Goal: Task Accomplishment & Management: Complete application form

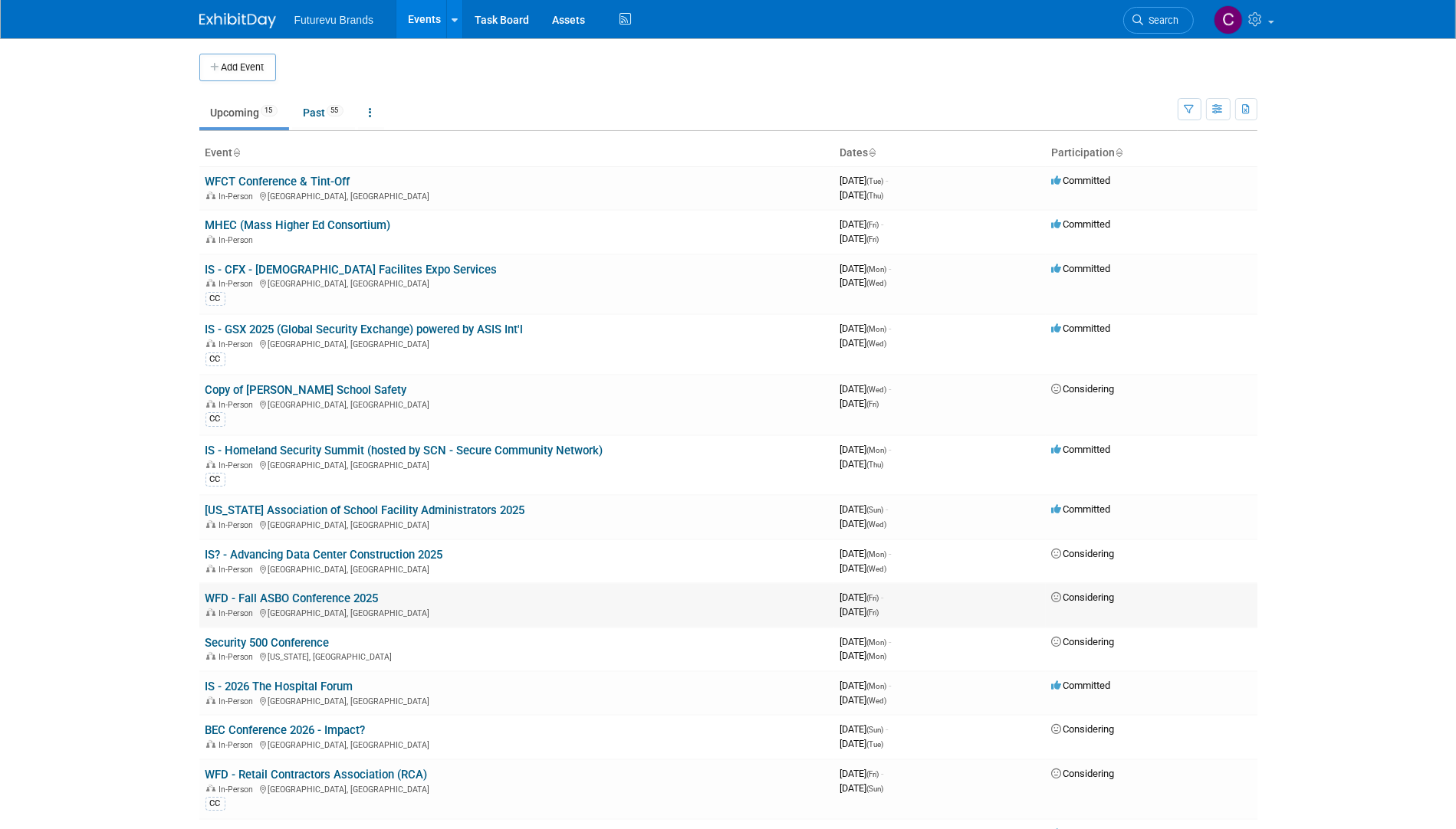
scroll to position [253, 0]
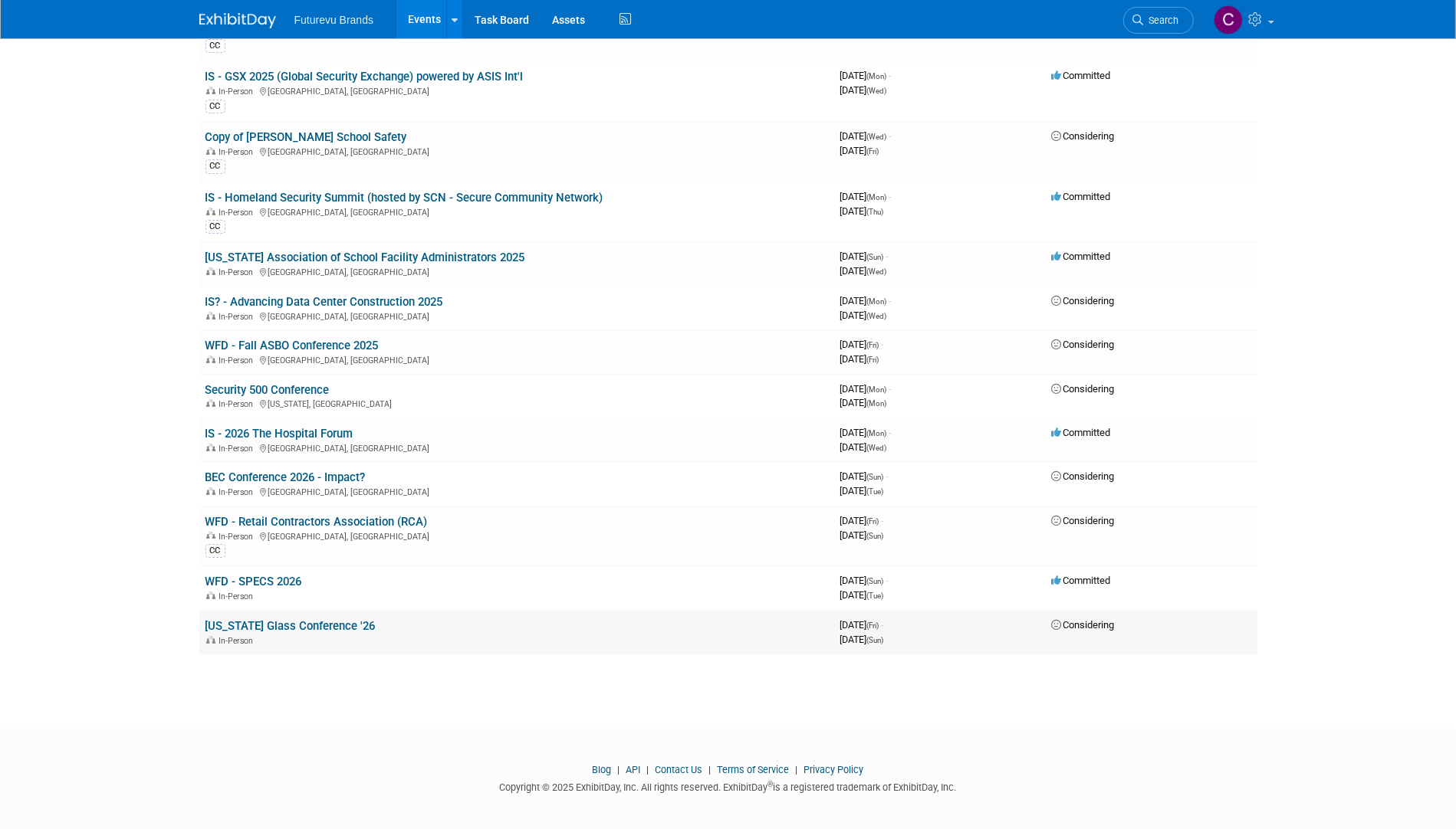
click at [443, 633] on div "In-Person" at bounding box center [517, 640] width 623 height 13
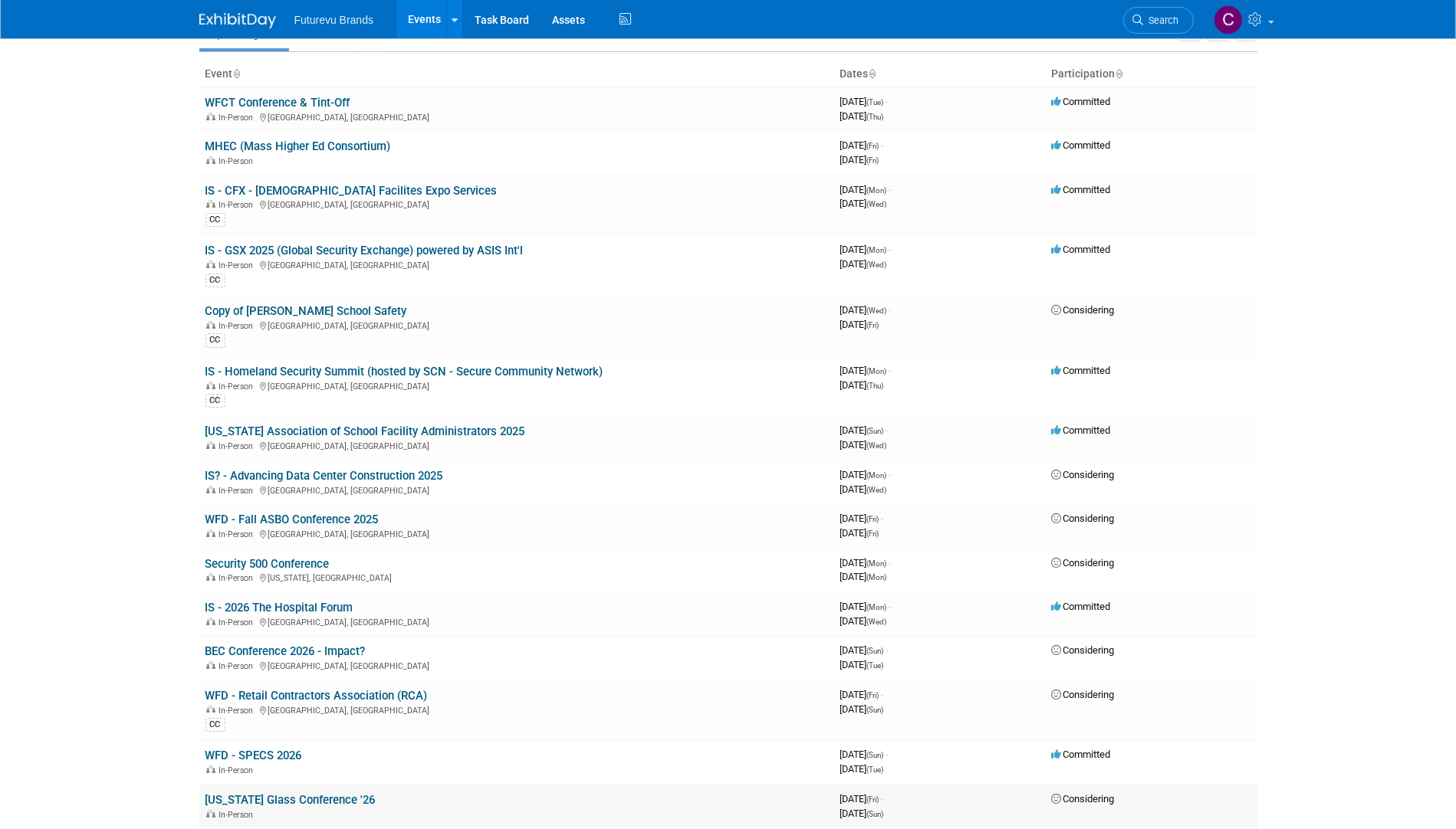
scroll to position [23, 0]
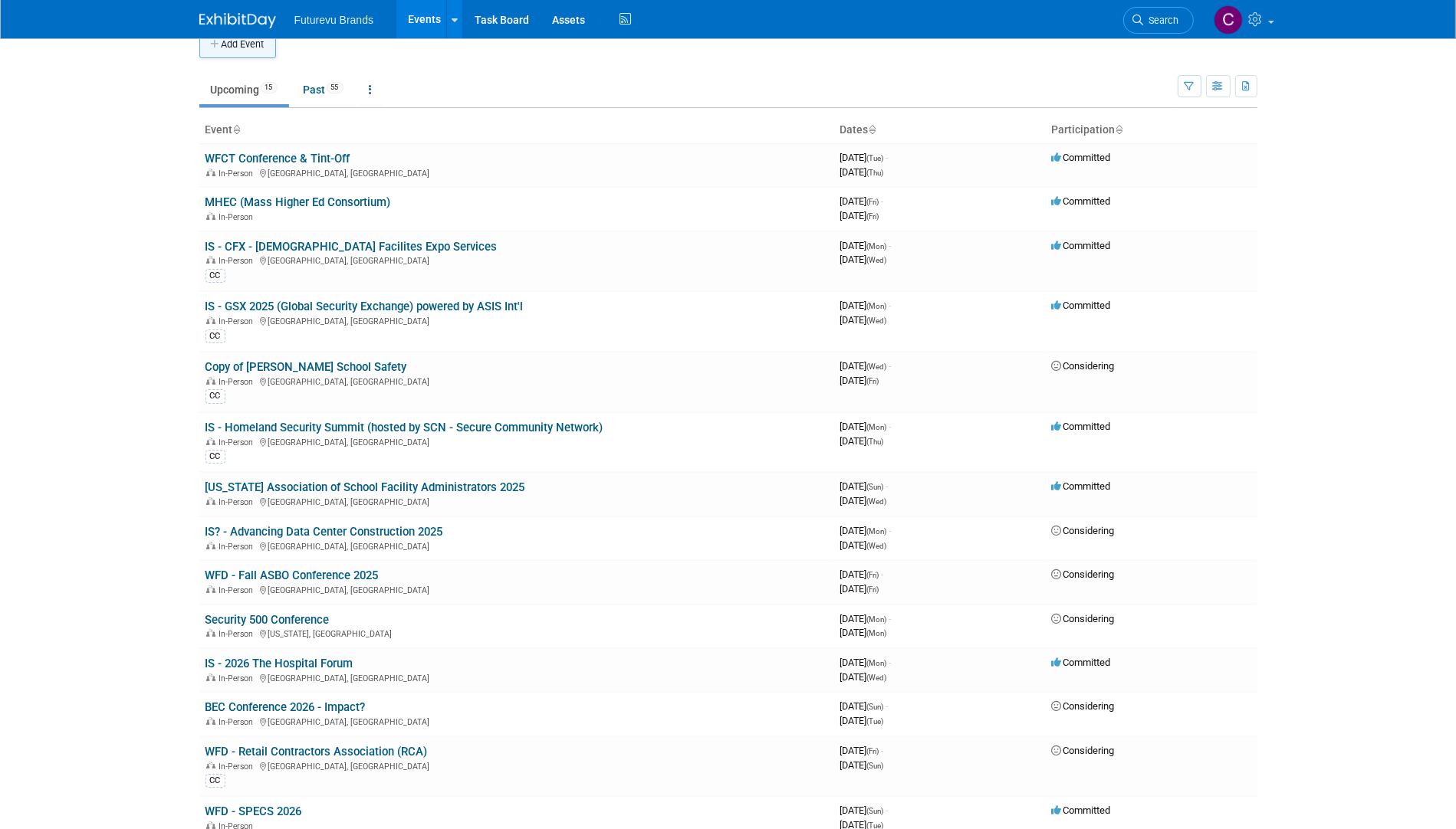
click at [252, 50] on button "Add Event" at bounding box center [238, 44] width 77 height 27
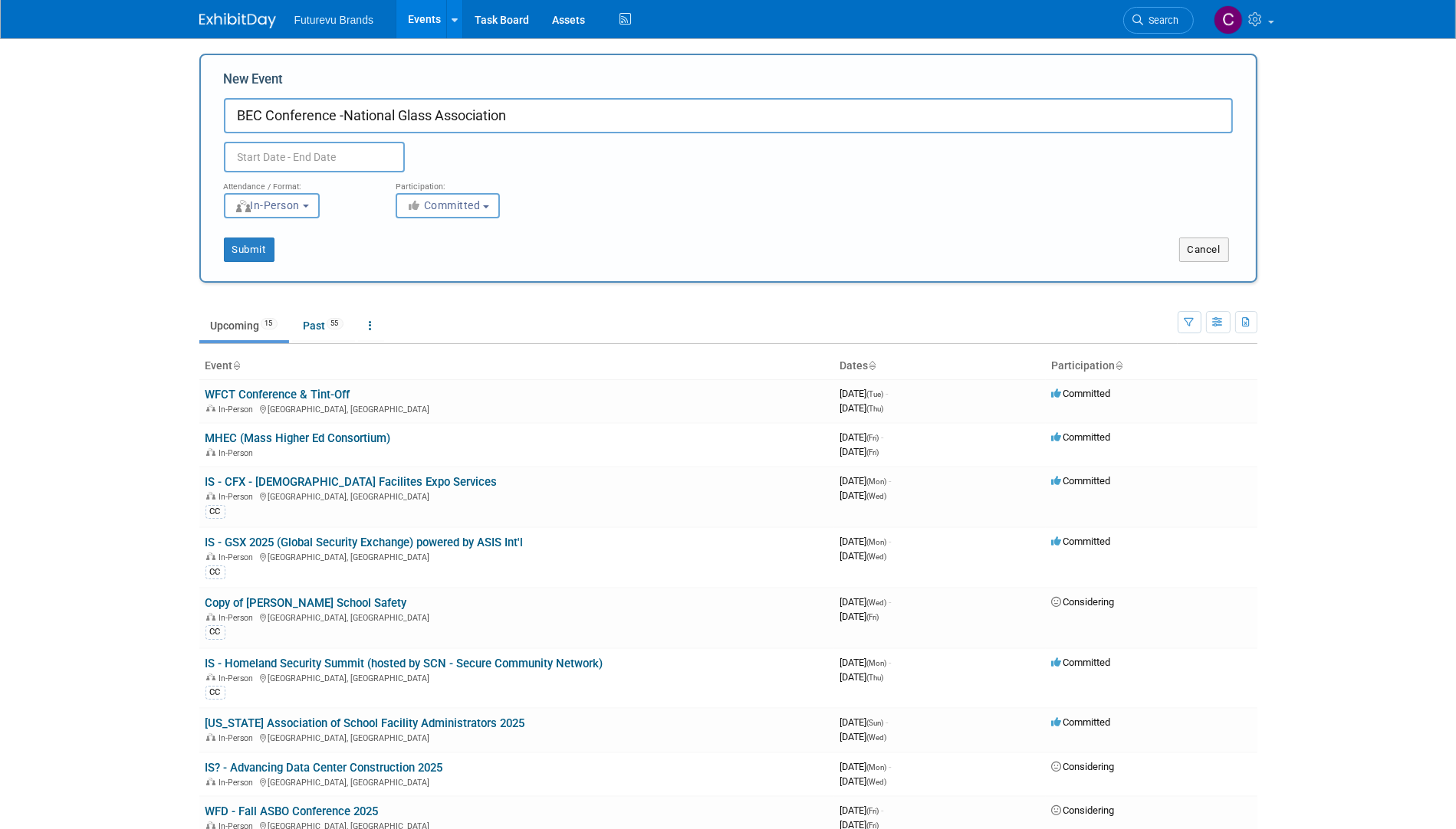
type input "BEC Conference -National Glass Association"
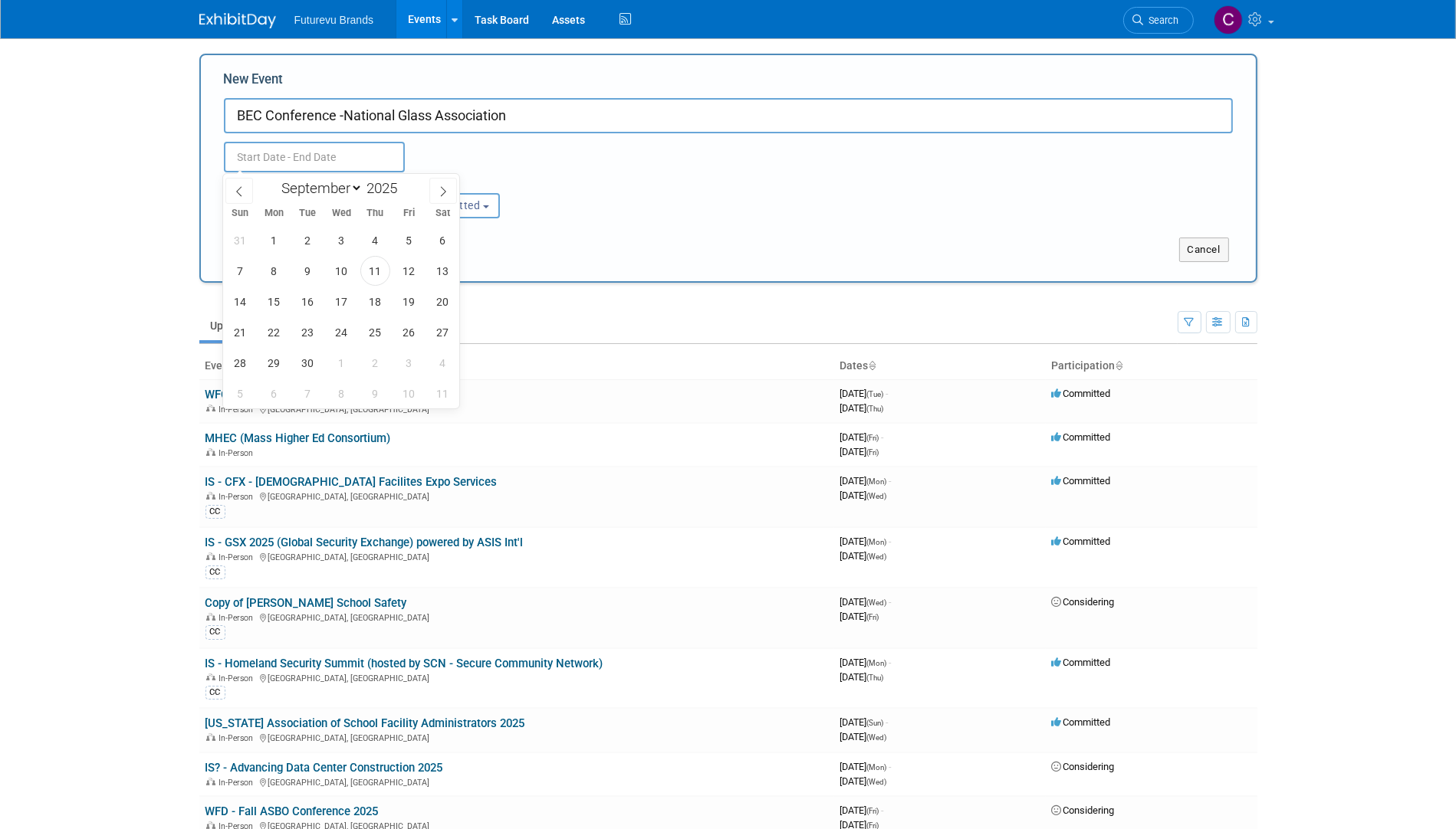
click at [275, 156] on input "text" at bounding box center [314, 156] width 181 height 31
click at [444, 191] on icon at bounding box center [444, 192] width 11 height 11
select select "11"
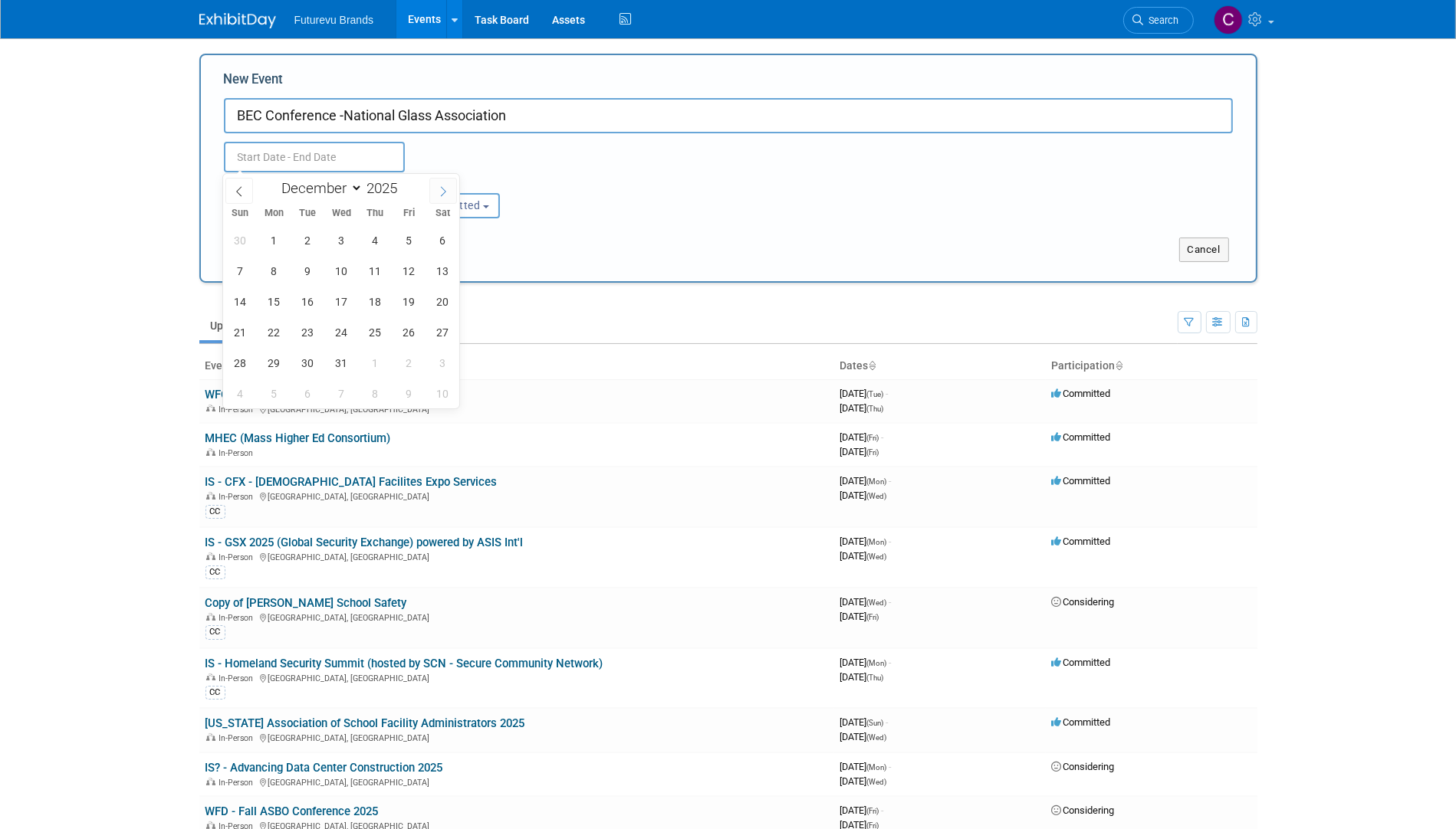
click at [444, 191] on icon at bounding box center [444, 192] width 11 height 11
type input "2026"
click at [444, 191] on icon at bounding box center [444, 192] width 11 height 11
select select "2"
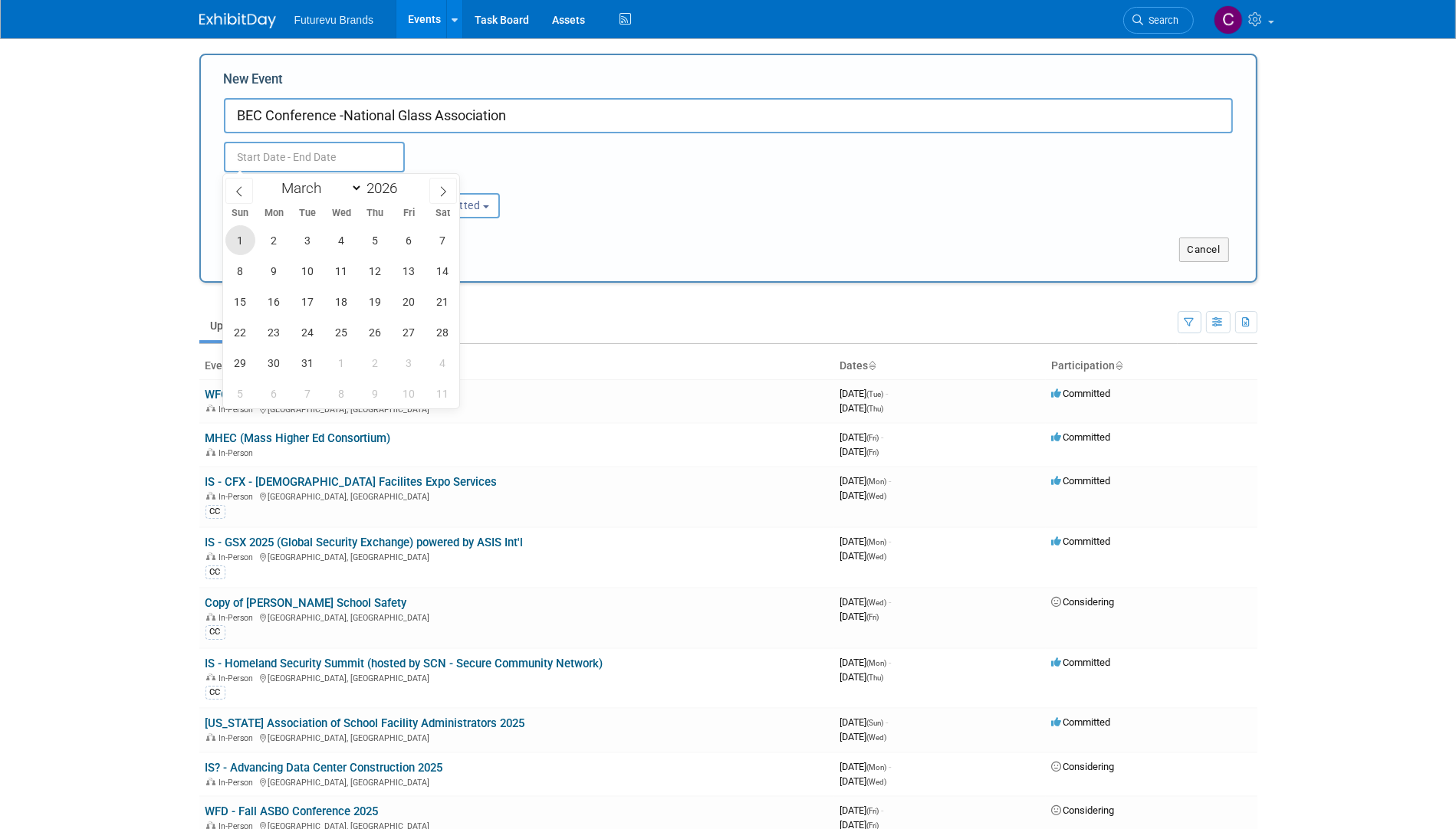
click at [237, 239] on span "1" at bounding box center [240, 240] width 30 height 30
click at [311, 240] on span "3" at bounding box center [307, 240] width 30 height 30
type input "Mar 1, 2026 to Mar 3, 2026"
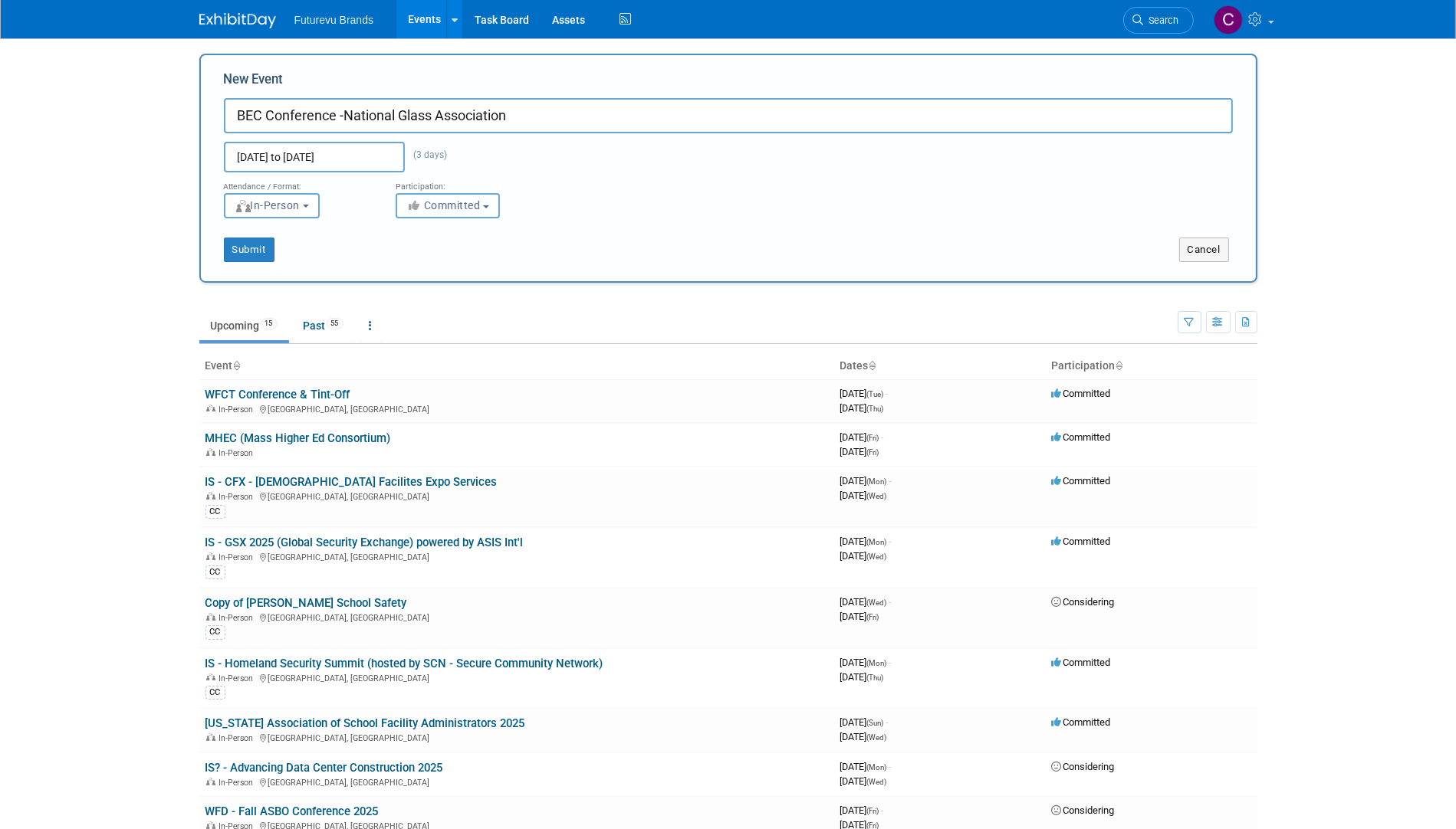
click at [452, 208] on span "Committed" at bounding box center [443, 206] width 74 height 13
click at [447, 262] on label "Considering" at bounding box center [454, 263] width 101 height 20
click at [410, 262] on input "Considering" at bounding box center [405, 264] width 10 height 10
select select "2"
click at [250, 248] on button "Submit" at bounding box center [249, 249] width 51 height 24
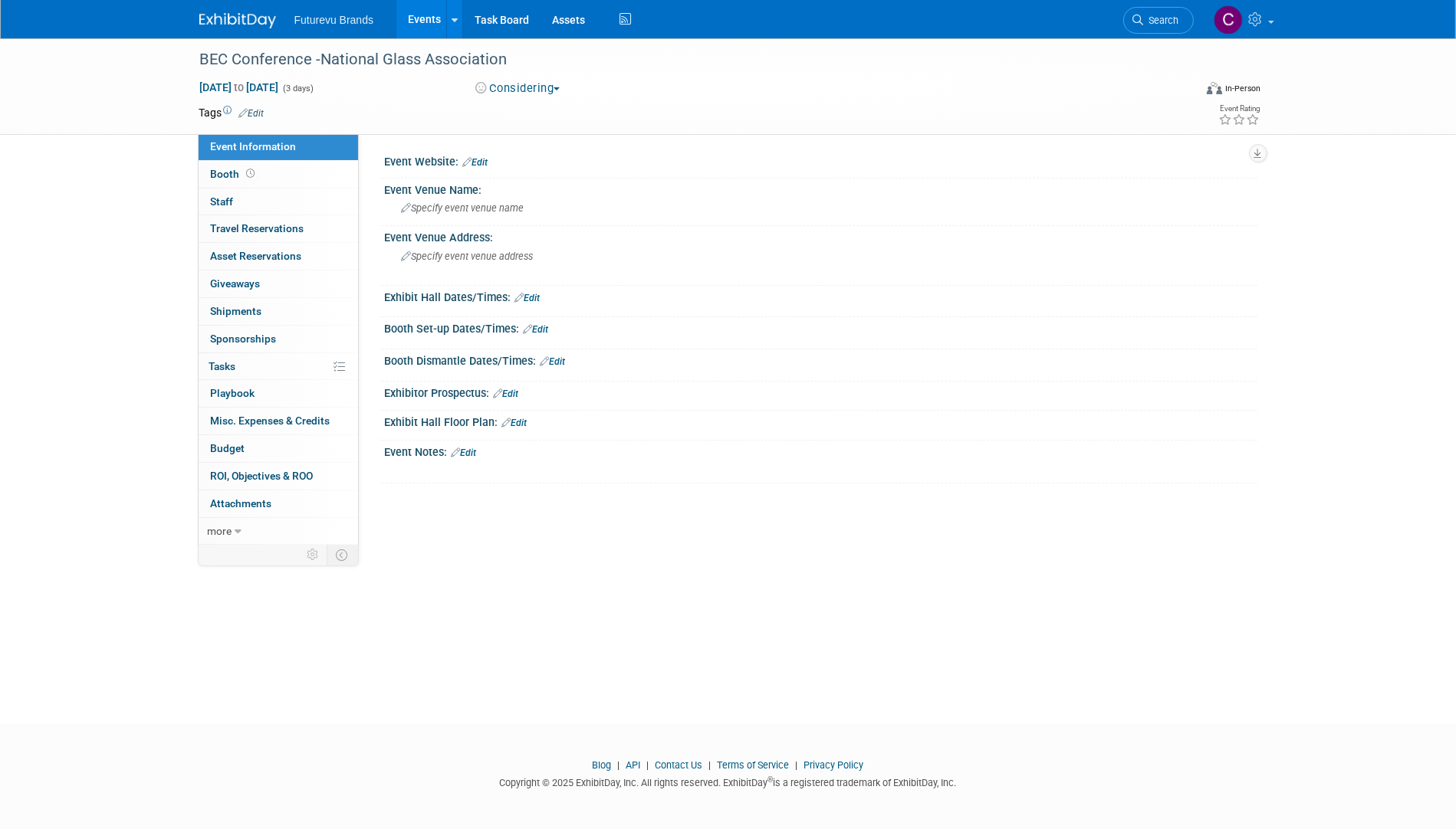
click at [487, 160] on link "Edit" at bounding box center [476, 163] width 25 height 11
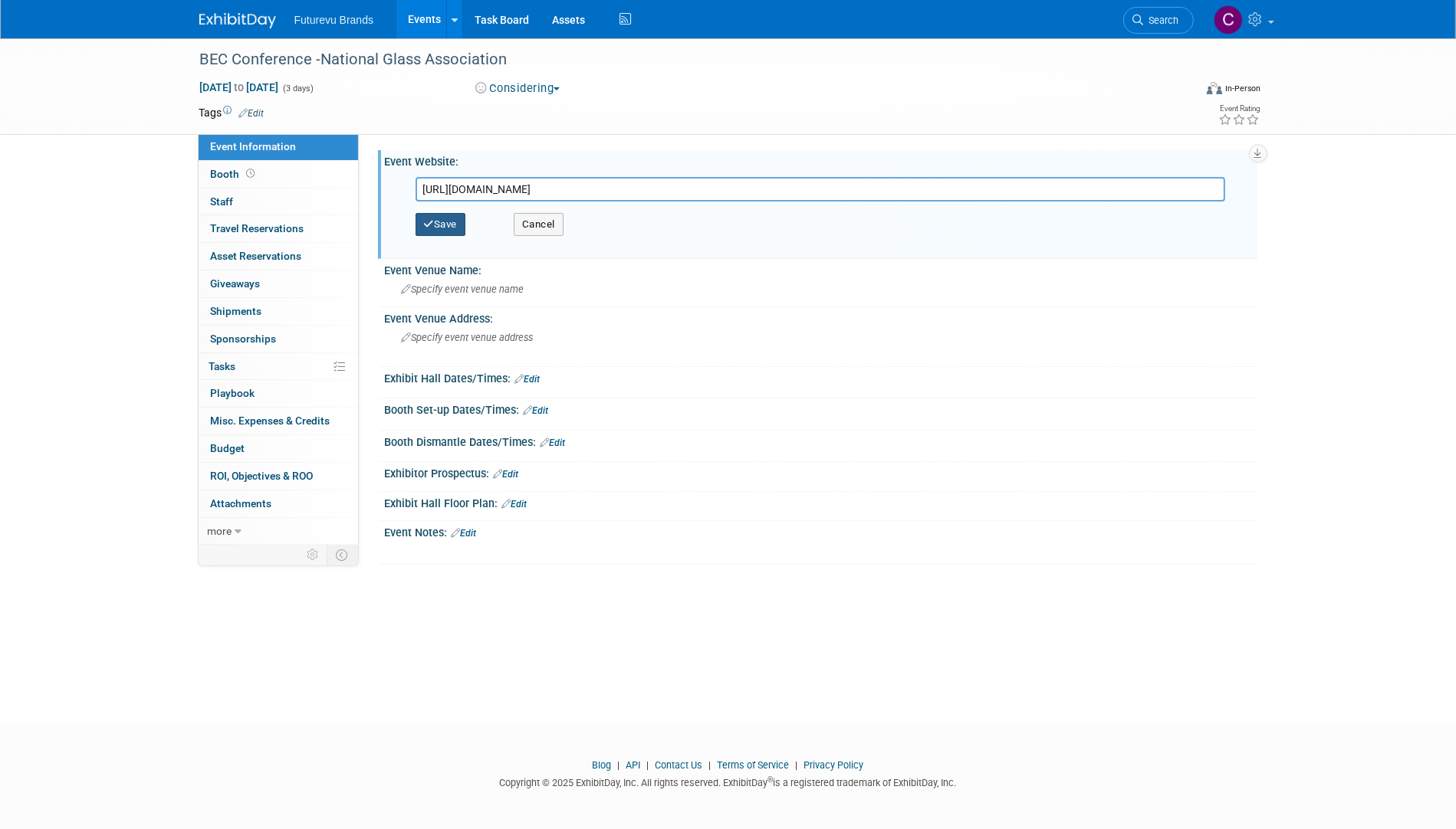
type input "https://www.glass.org/bec-conference-2026"
click at [448, 224] on button "Save" at bounding box center [440, 224] width 51 height 23
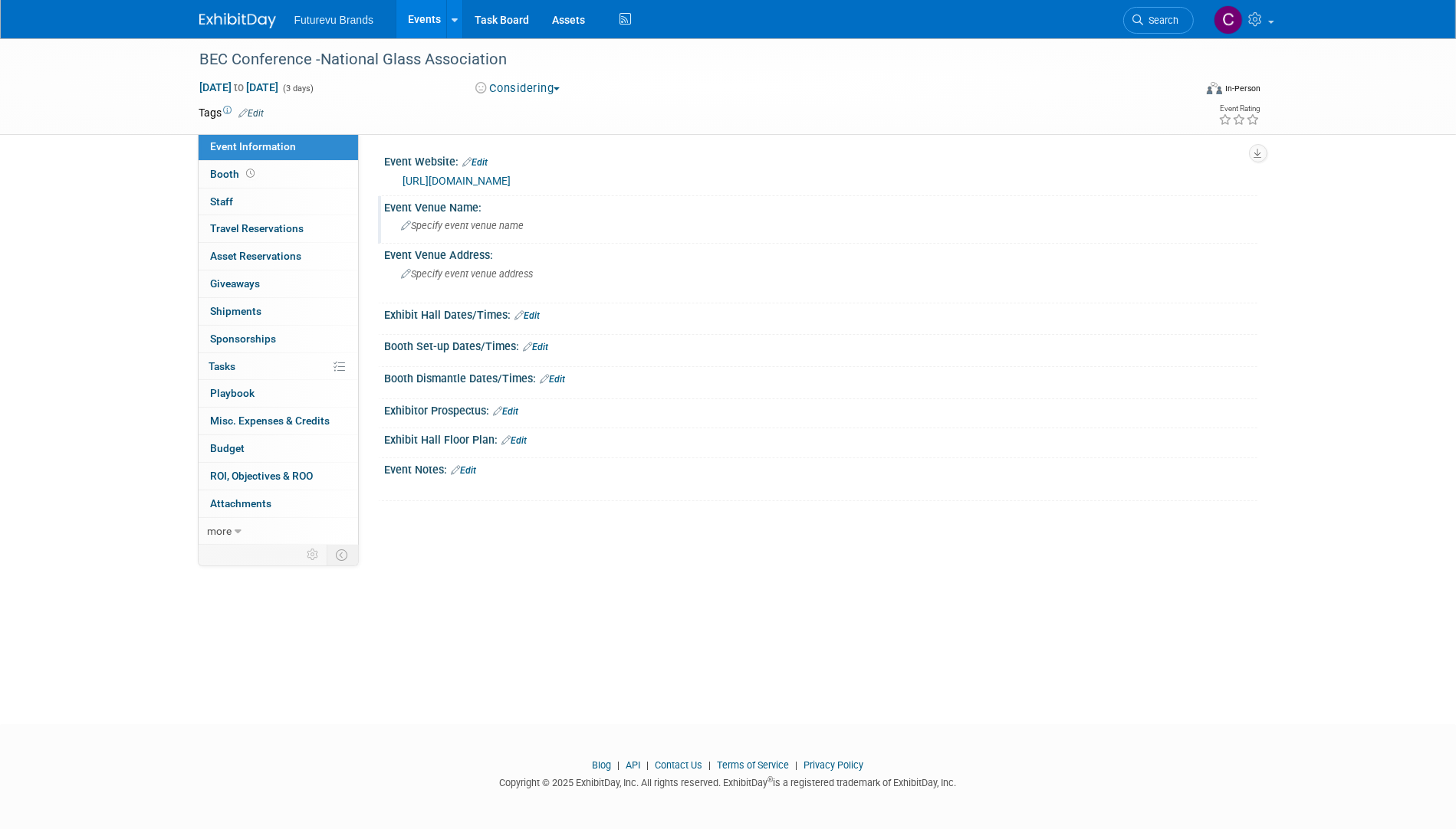
click at [454, 225] on span "Specify event venue name" at bounding box center [463, 225] width 123 height 12
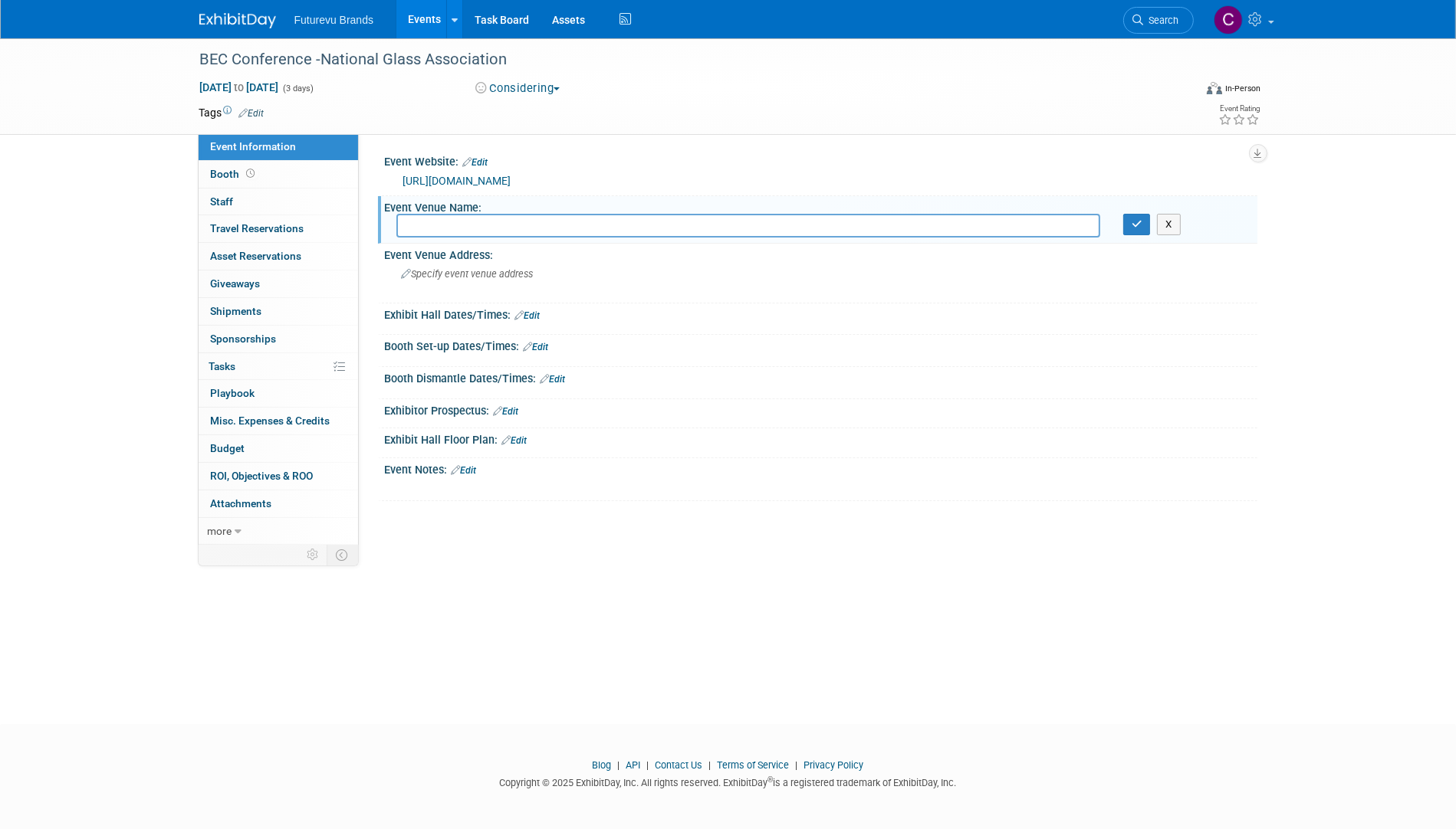
click at [480, 228] on input "text" at bounding box center [749, 225] width 704 height 23
paste input "Louisville Omni Hotel in Louisville, KY"
type input "Louisville Omni Hotel in Louisville, KY"
click at [1132, 229] on button "button" at bounding box center [1137, 224] width 27 height 21
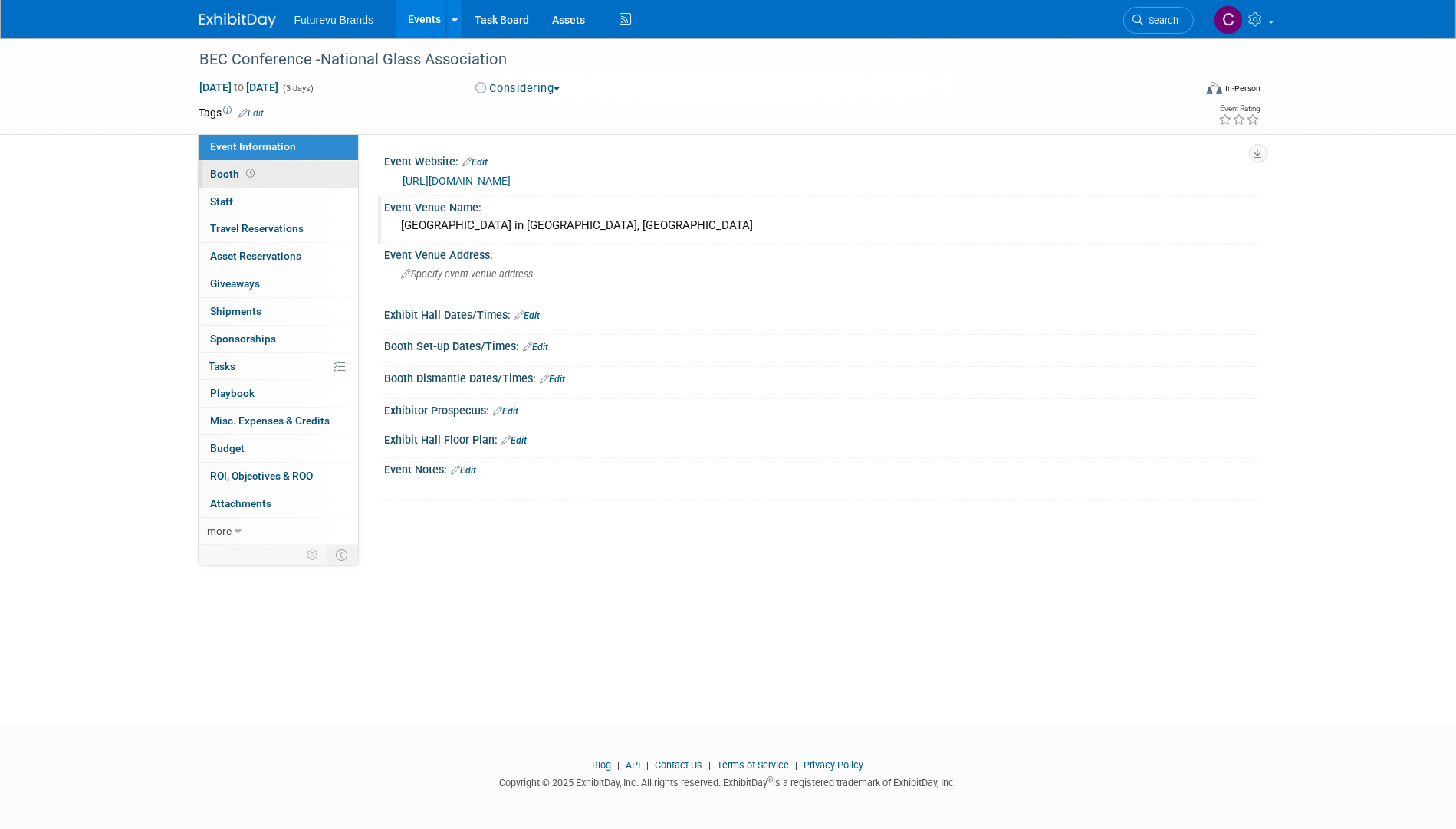
click at [218, 173] on span "Booth" at bounding box center [235, 174] width 48 height 13
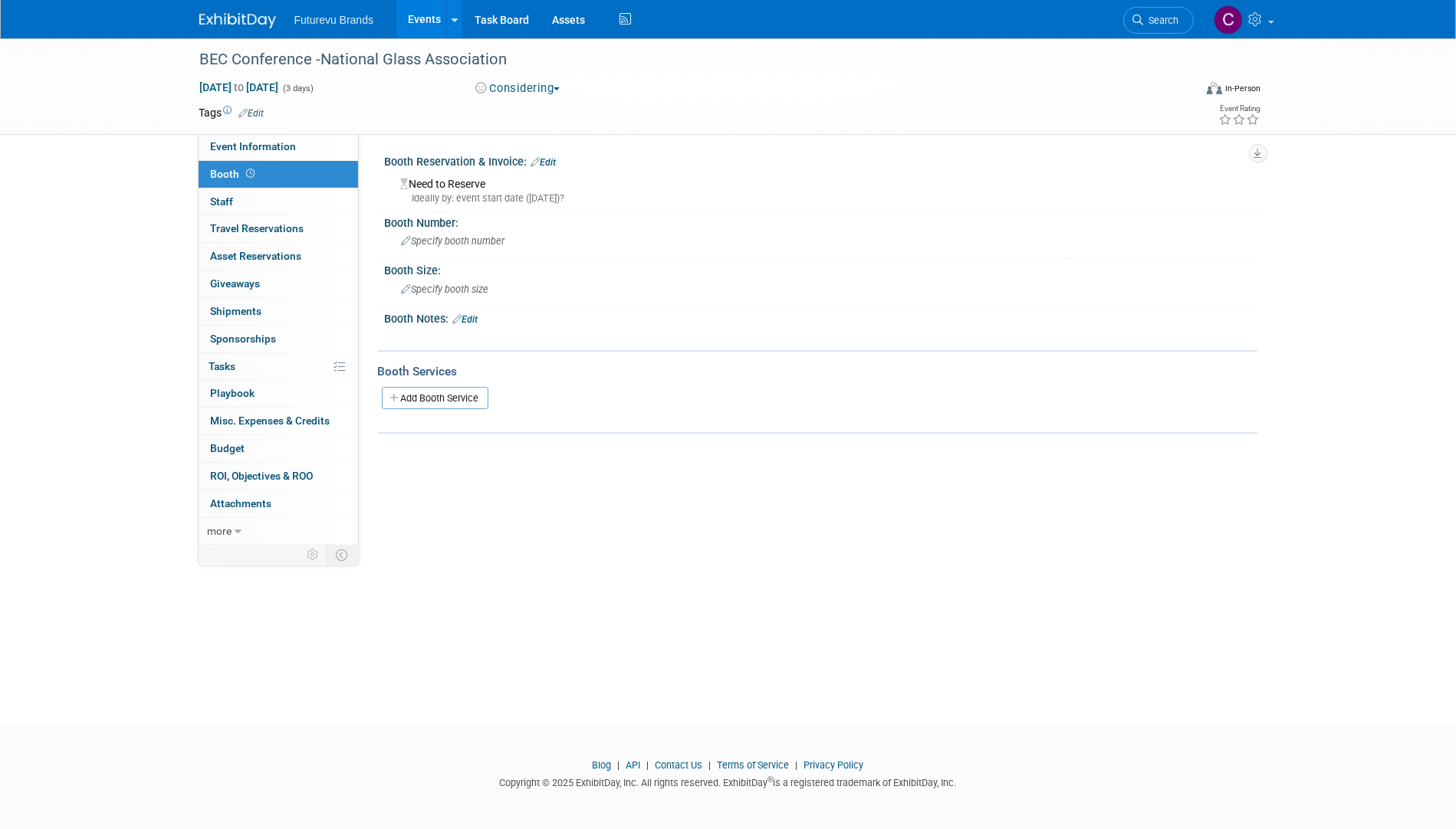
click at [548, 162] on link "Edit" at bounding box center [544, 163] width 25 height 11
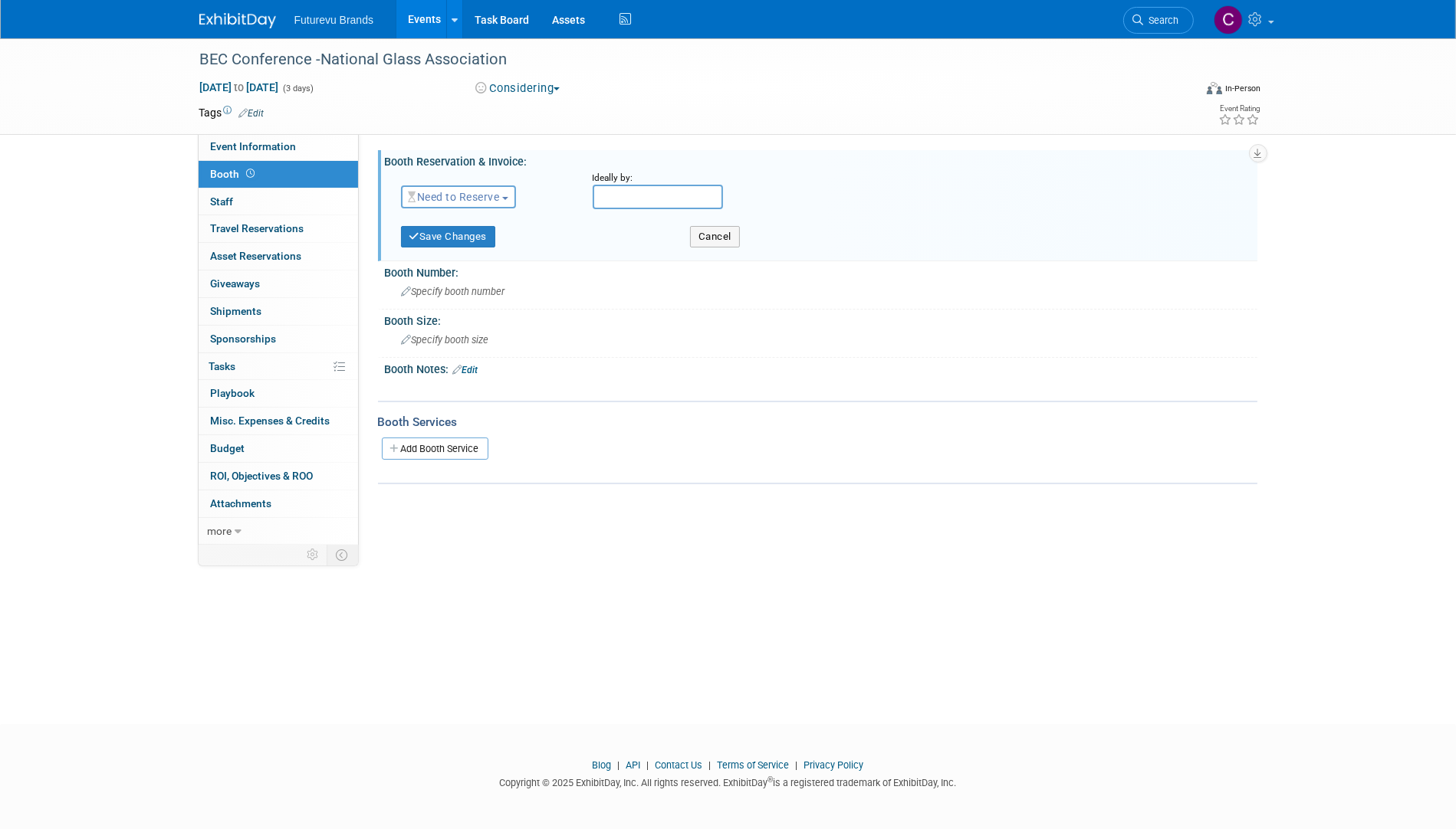
click at [620, 195] on input "text" at bounding box center [658, 196] width 131 height 24
click at [676, 333] on span "16" at bounding box center [677, 336] width 30 height 30
type input "Sep 16, 2025"
click at [466, 237] on button "Save Changes" at bounding box center [449, 236] width 95 height 21
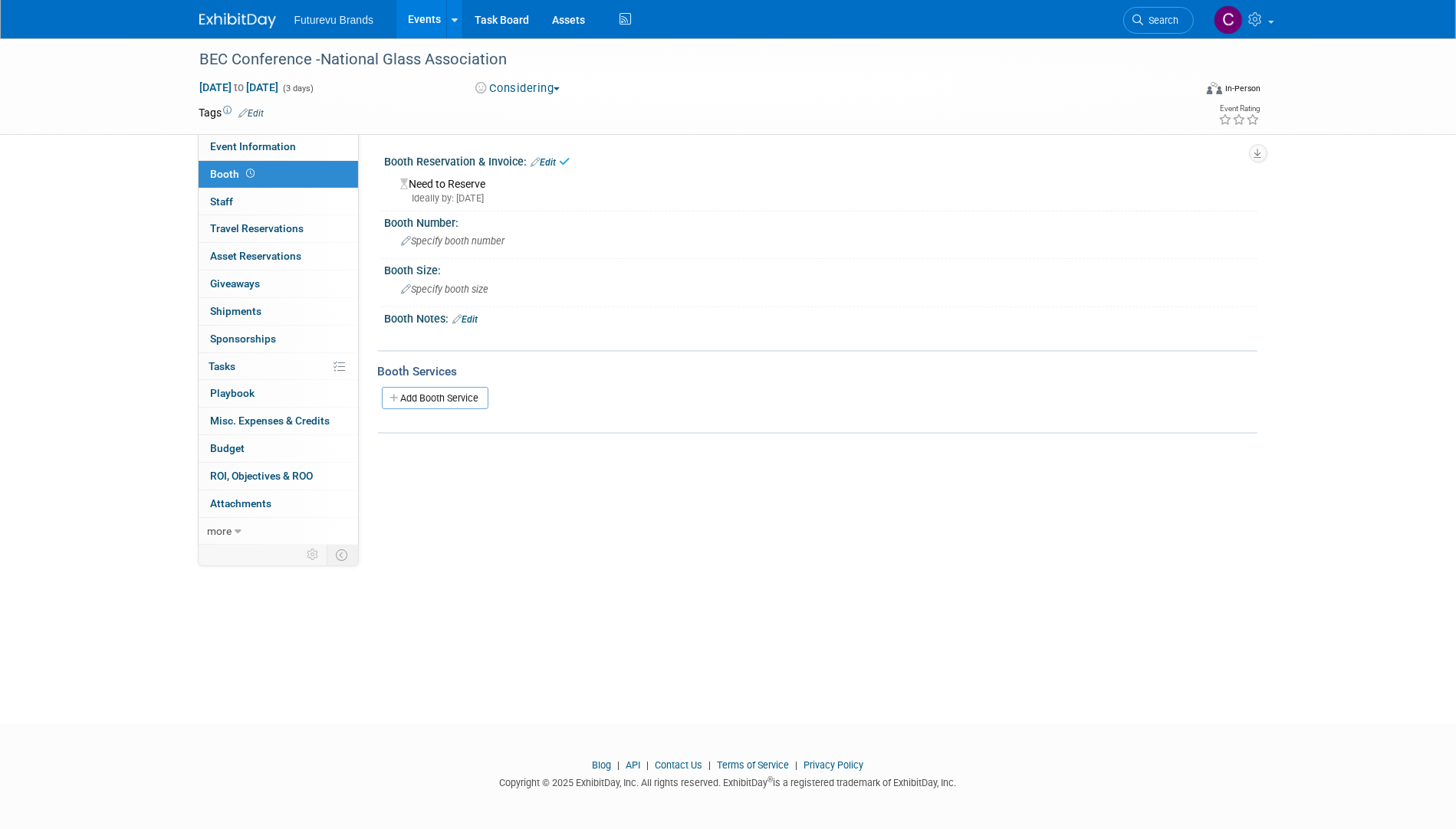
click at [476, 317] on link "Edit" at bounding box center [466, 320] width 25 height 11
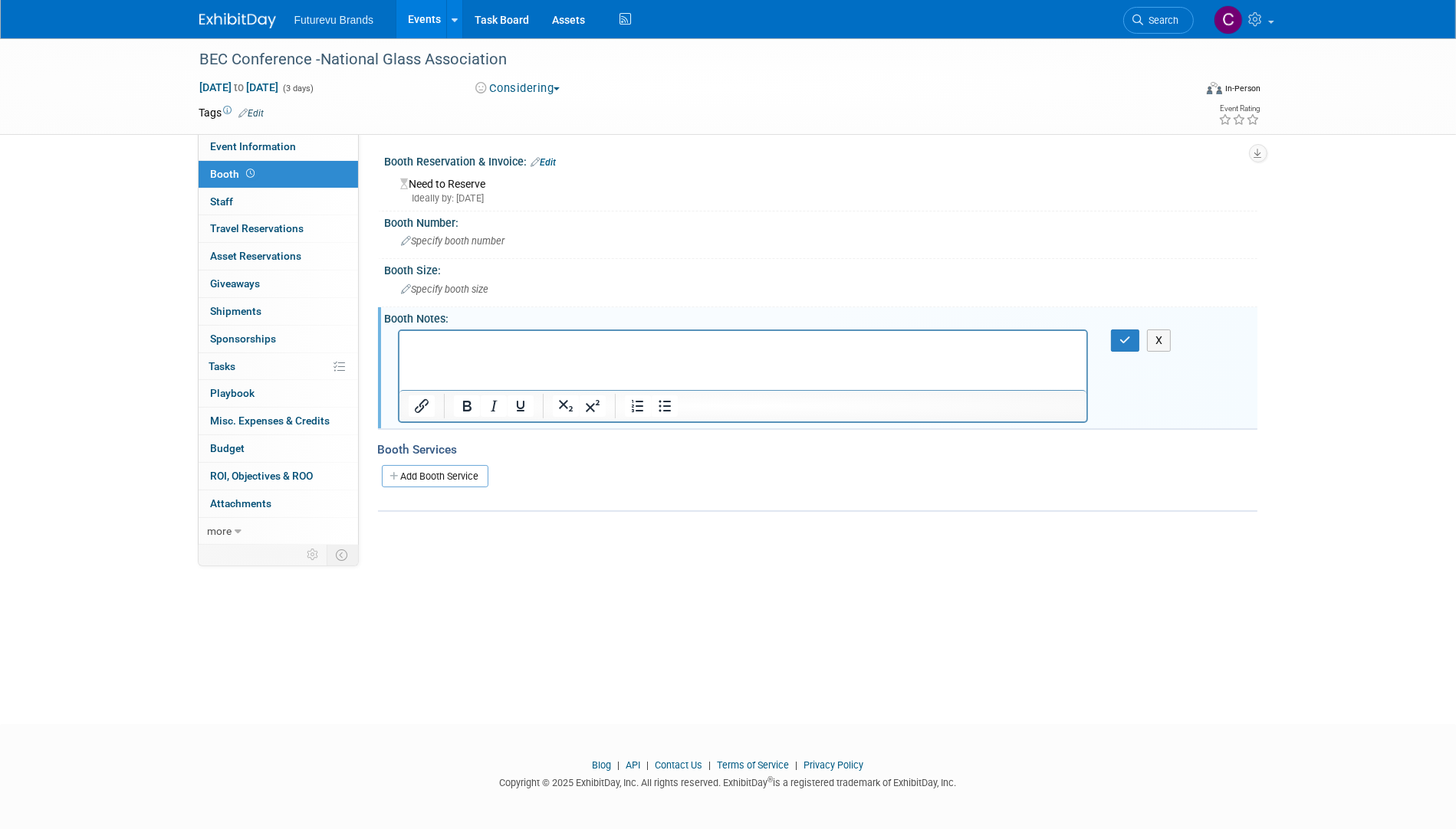
click at [534, 335] on html at bounding box center [742, 340] width 688 height 21
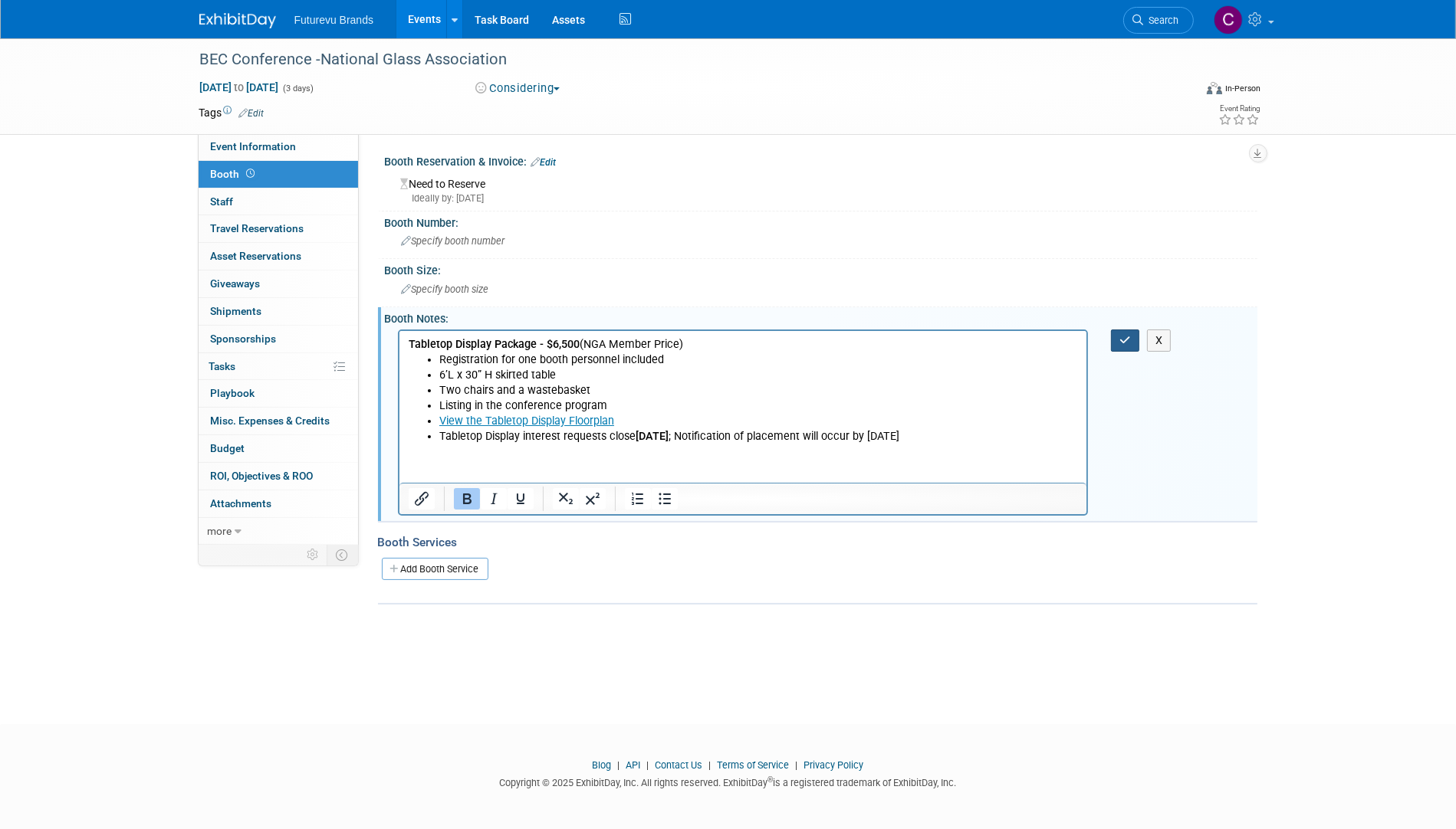
click at [1124, 341] on icon "button" at bounding box center [1125, 340] width 12 height 11
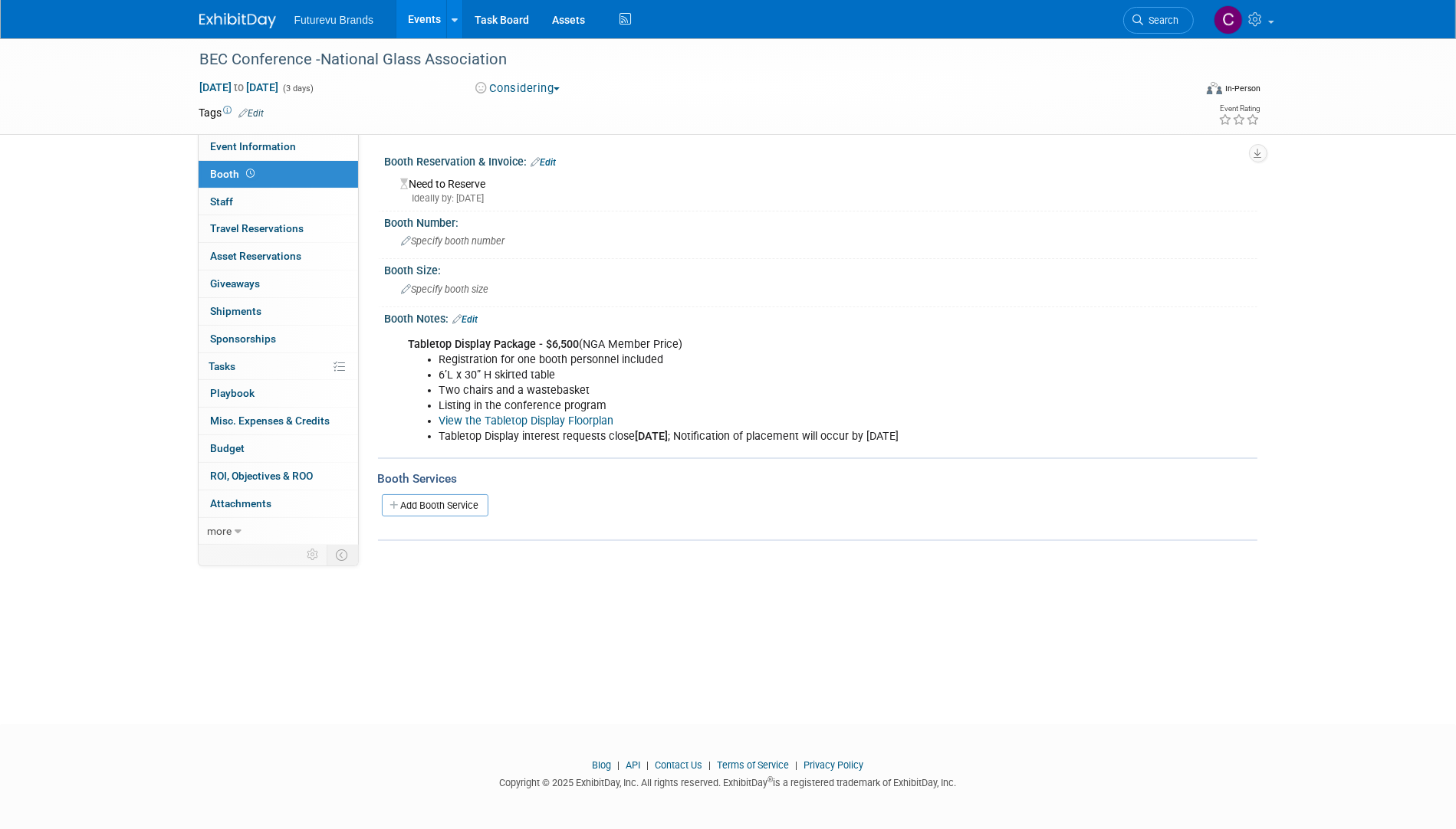
click at [968, 436] on li "Tabletop Display interest requests close October 2 ; Notification of placement …" at bounding box center [760, 437] width 640 height 16
click at [951, 433] on li "Tabletop Display interest requests close October 2 ; Notification of placement …" at bounding box center [760, 437] width 640 height 16
click at [474, 320] on link "Edit" at bounding box center [466, 320] width 25 height 11
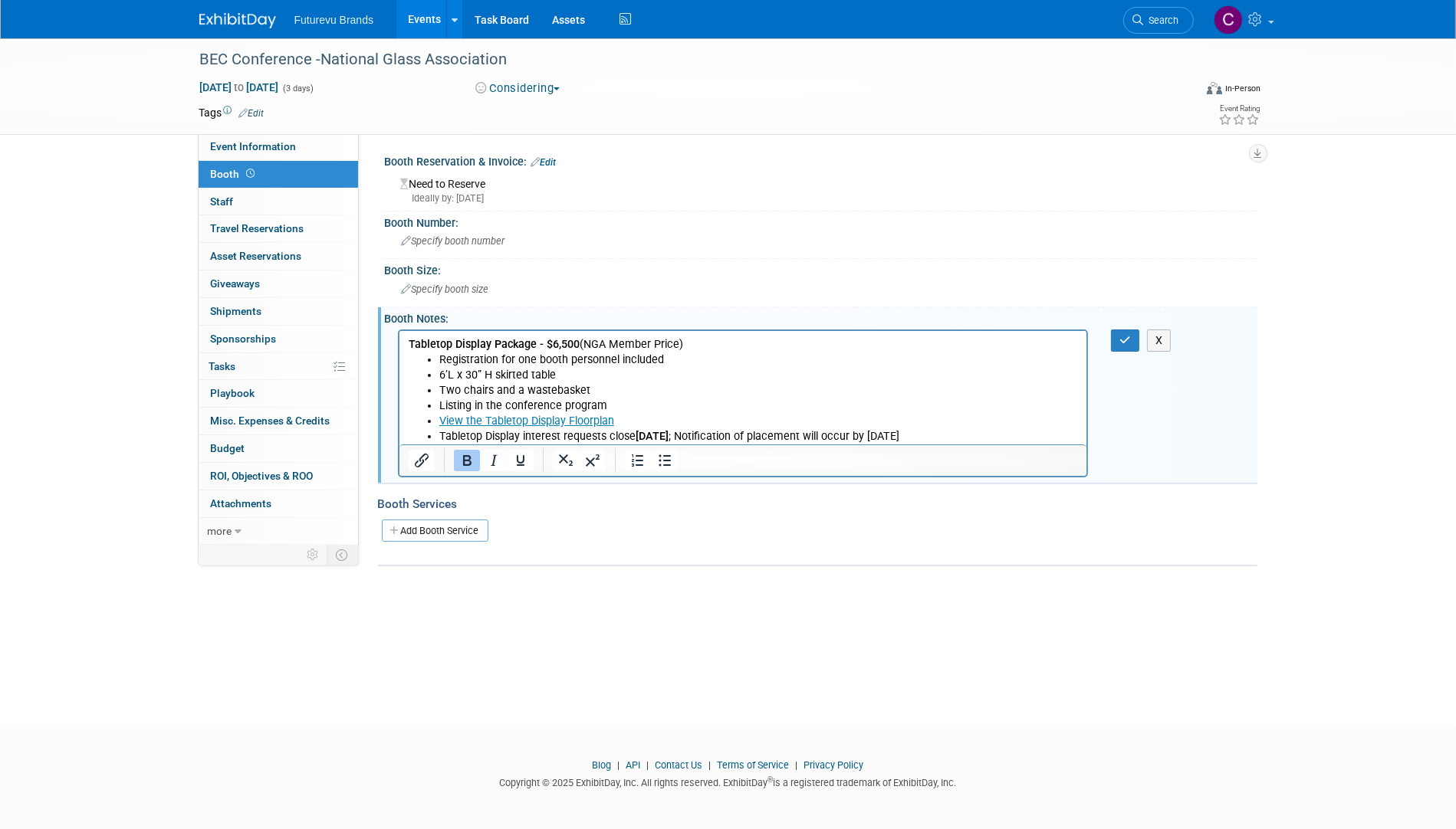
click at [957, 431] on li "Tabletop Display interest requests close October 2 ; Notification of placement …" at bounding box center [758, 436] width 639 height 16
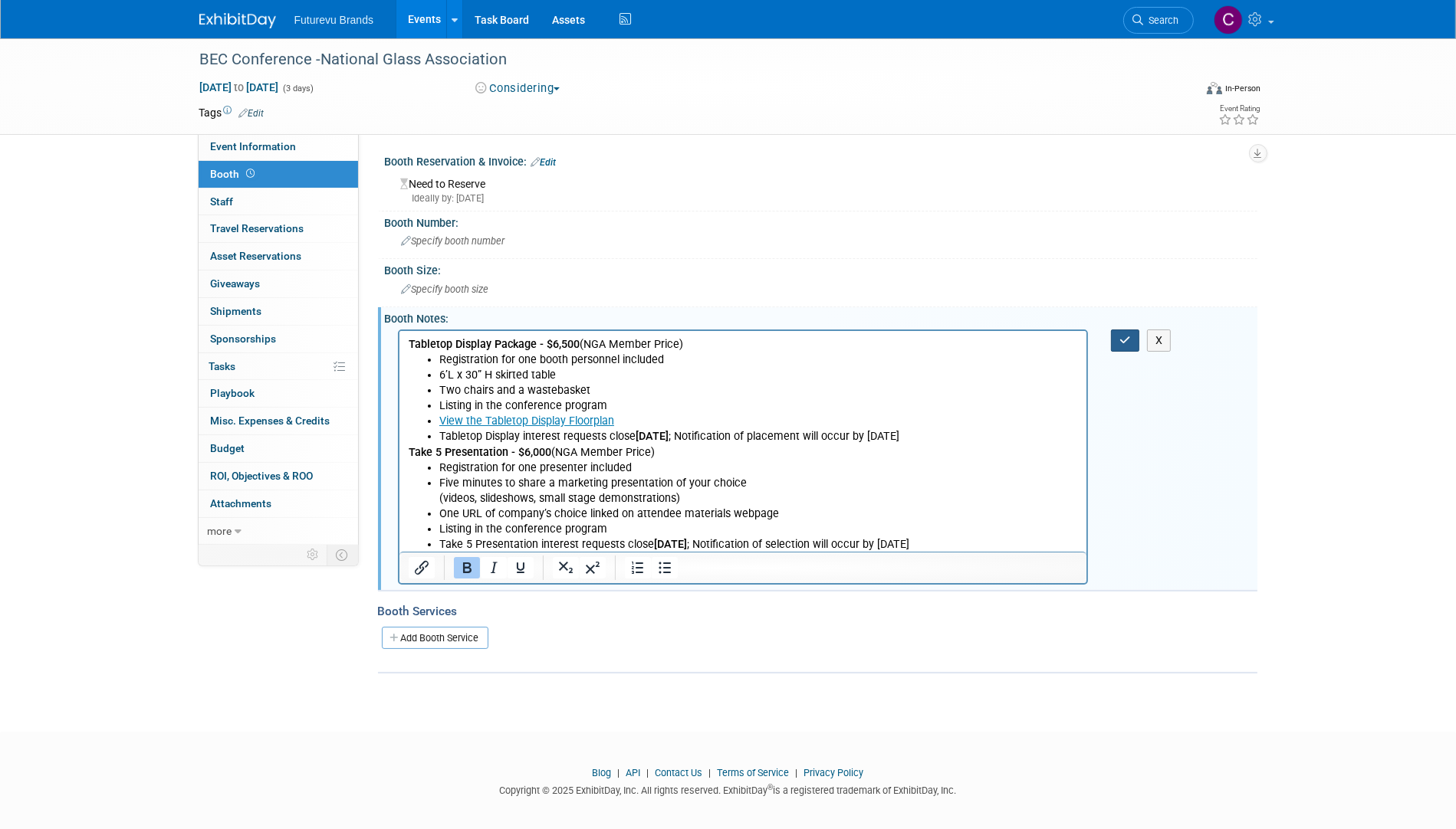
click at [1125, 338] on icon "button" at bounding box center [1125, 340] width 12 height 11
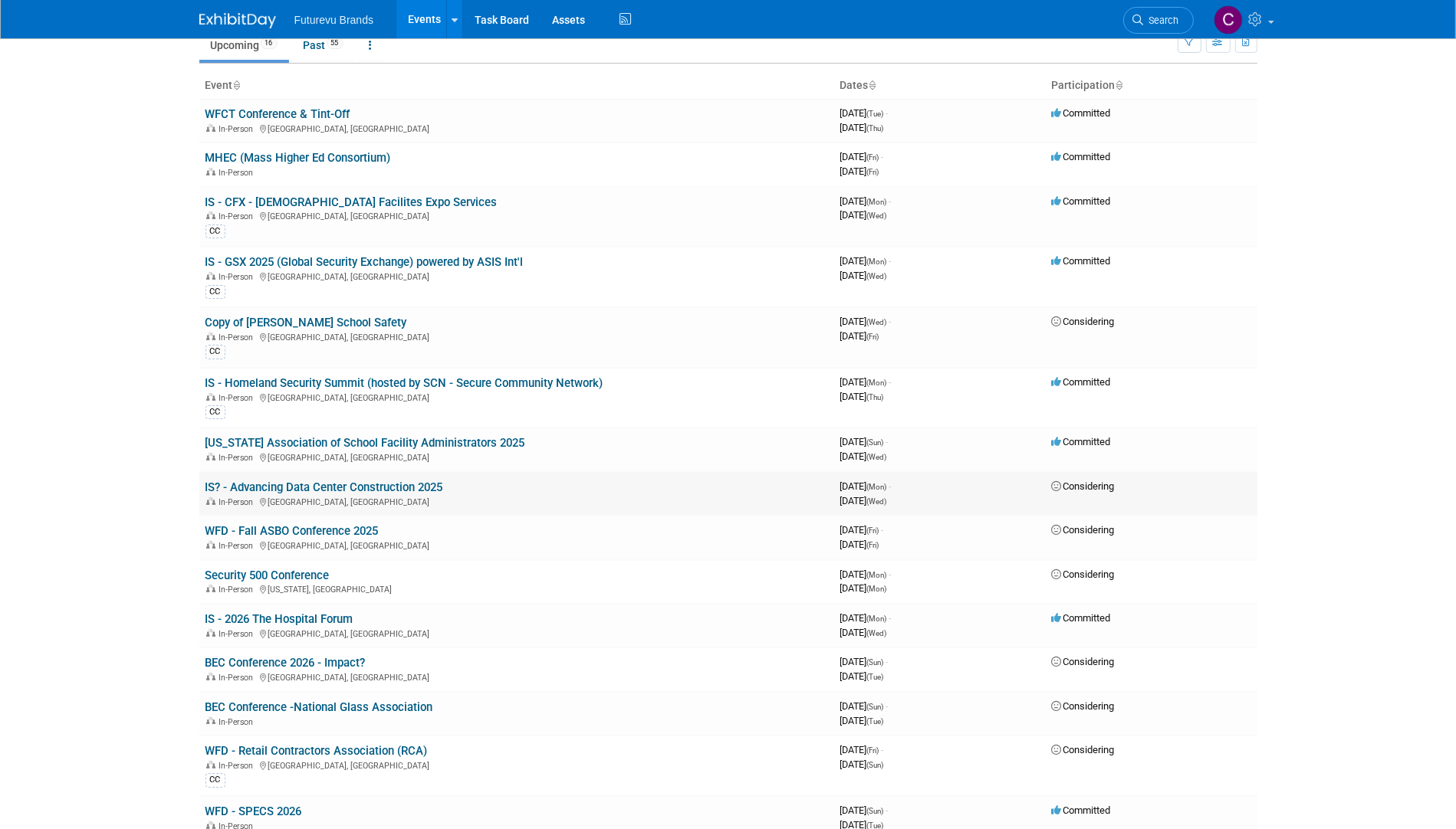
scroll to position [296, 0]
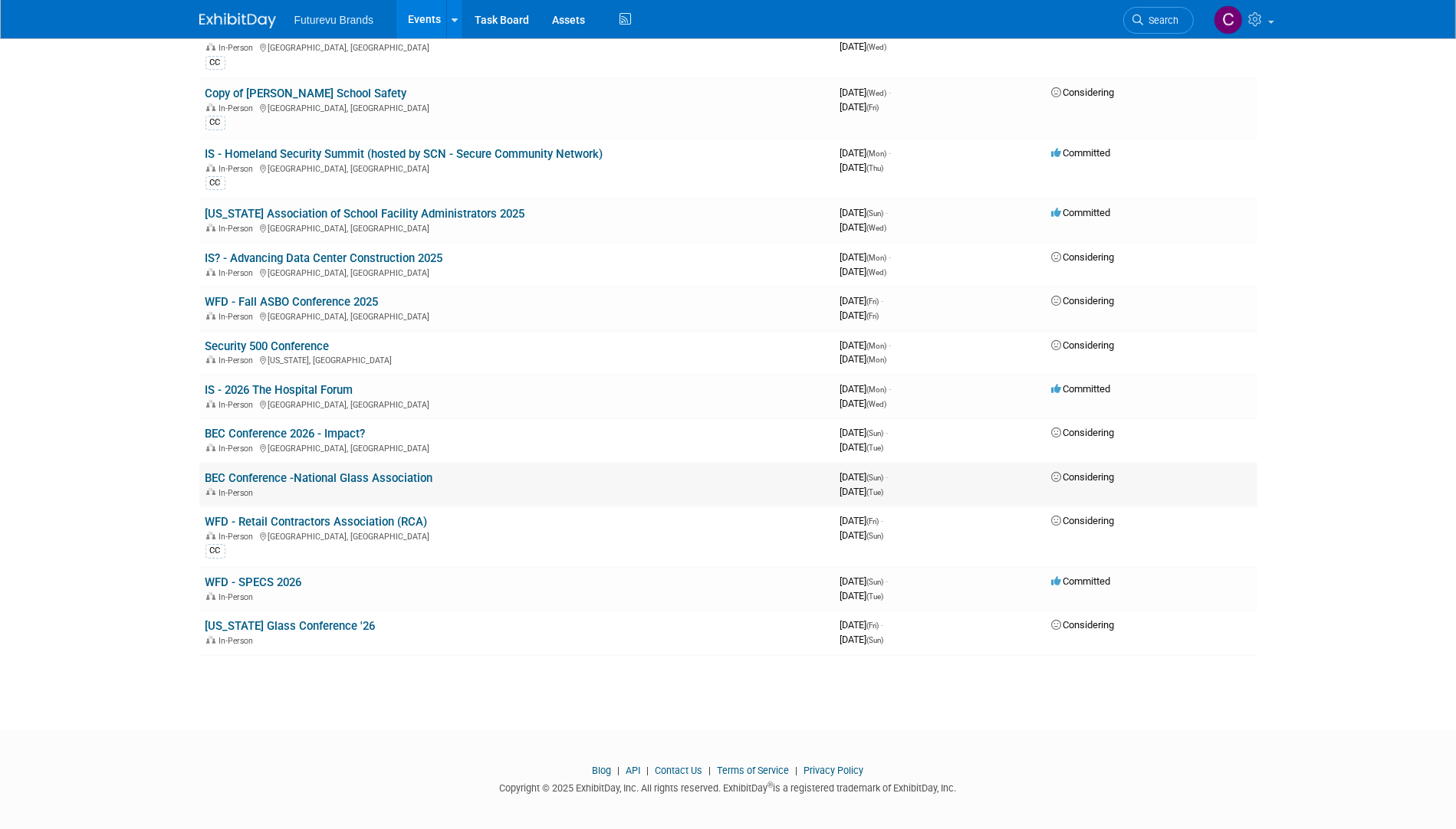
click at [286, 472] on link "BEC Conference -National Glass Association" at bounding box center [319, 479] width 228 height 14
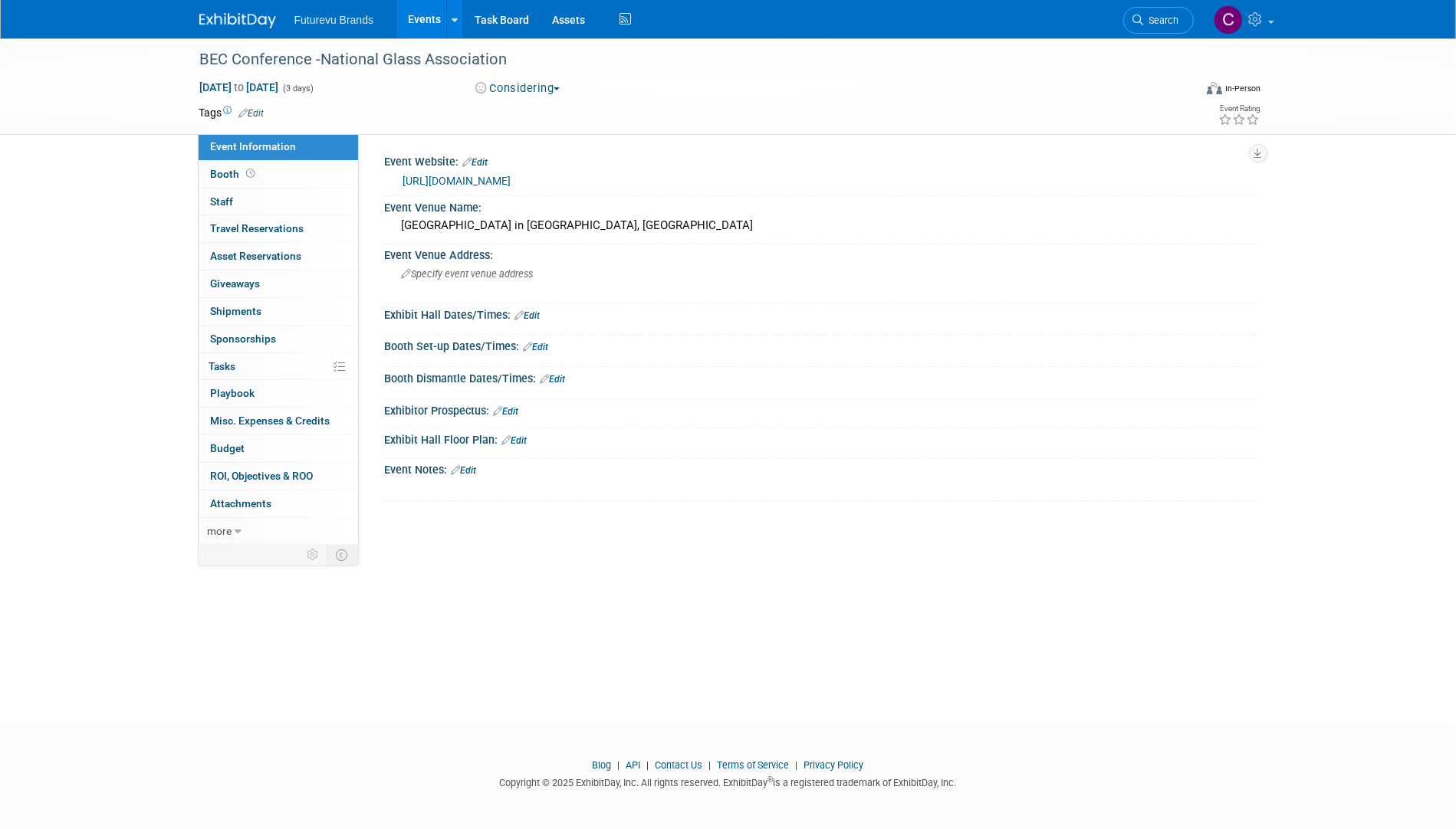
click at [487, 158] on link "Edit" at bounding box center [476, 163] width 25 height 11
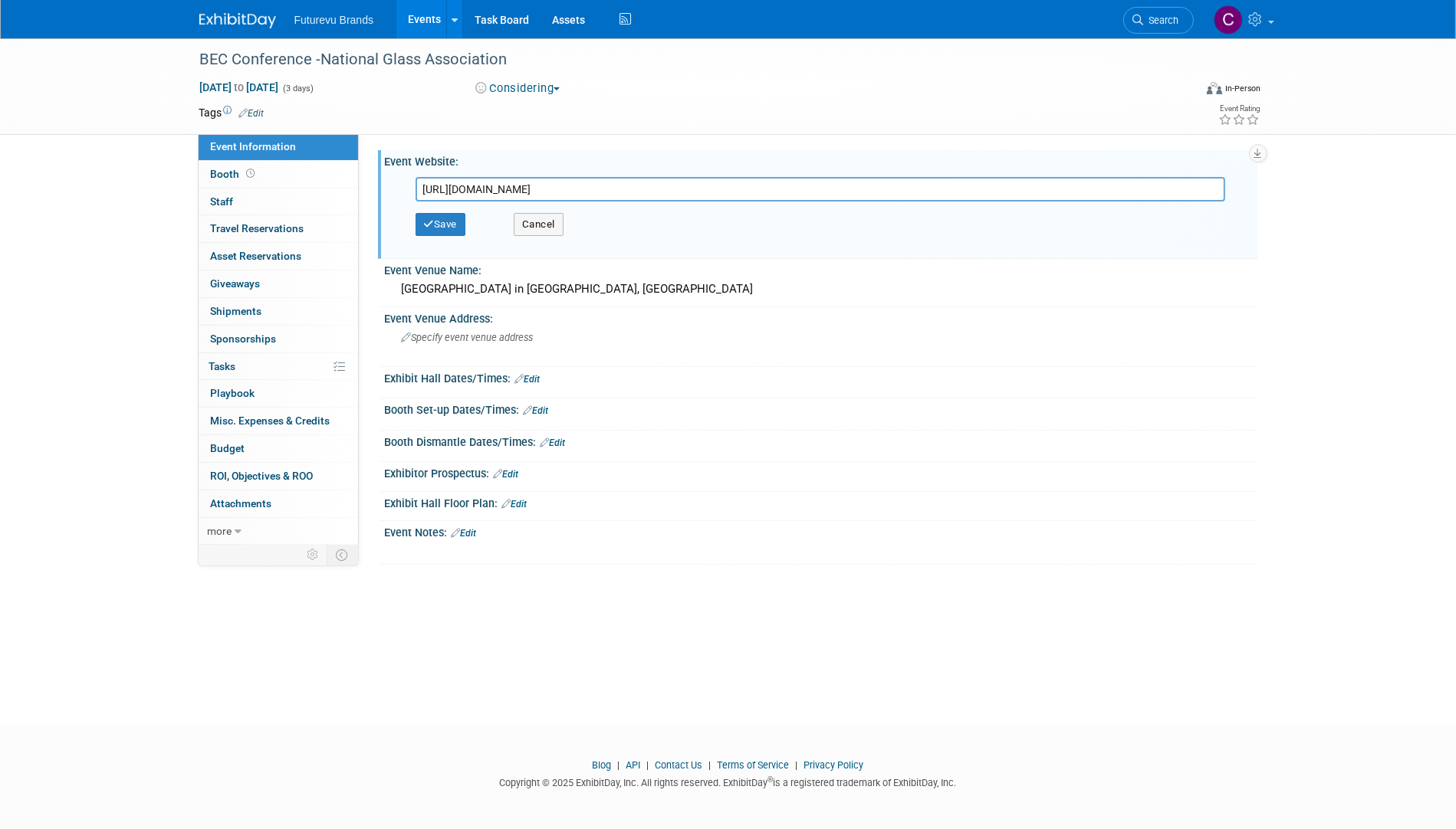
drag, startPoint x: 647, startPoint y: 186, endPoint x: 380, endPoint y: 188, distance: 267.0
click at [380, 188] on div "Event Website: Edit https://www.glass.org/bec-conference-2026 https://www.glass…" at bounding box center [818, 204] width 879 height 109
